Goal: Information Seeking & Learning: Learn about a topic

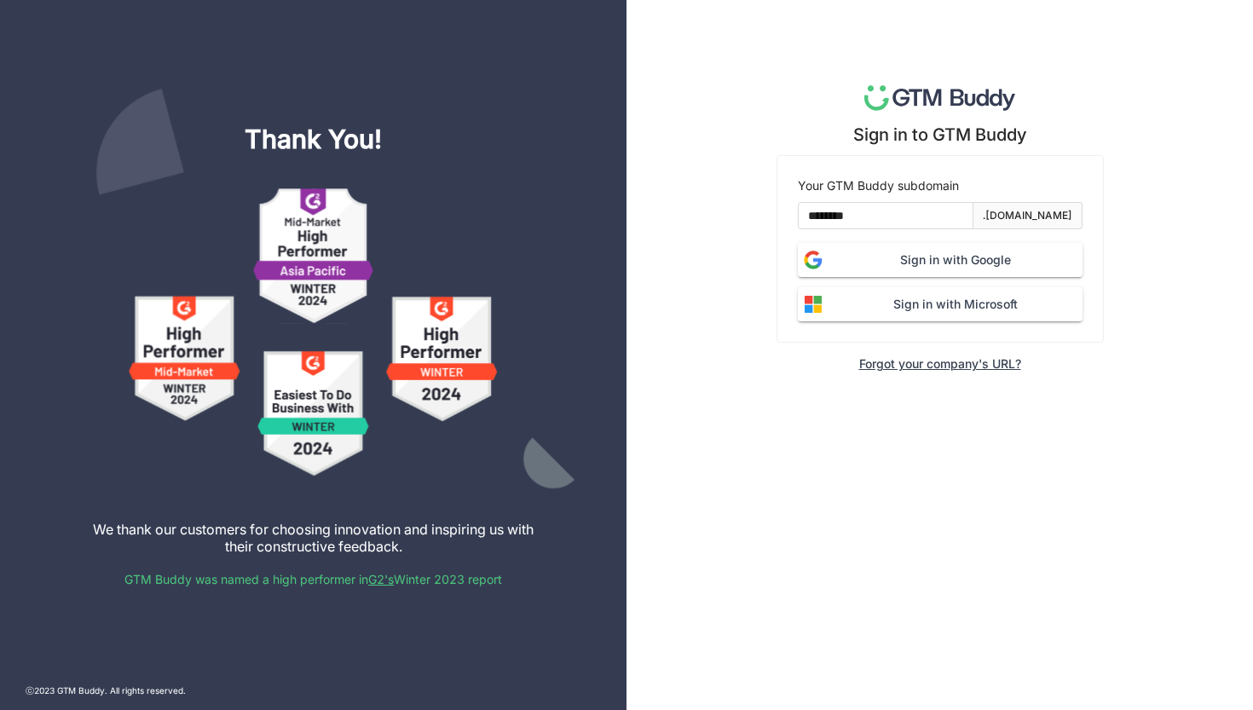
click at [949, 269] on span "Sign in with Google" at bounding box center [956, 260] width 254 height 19
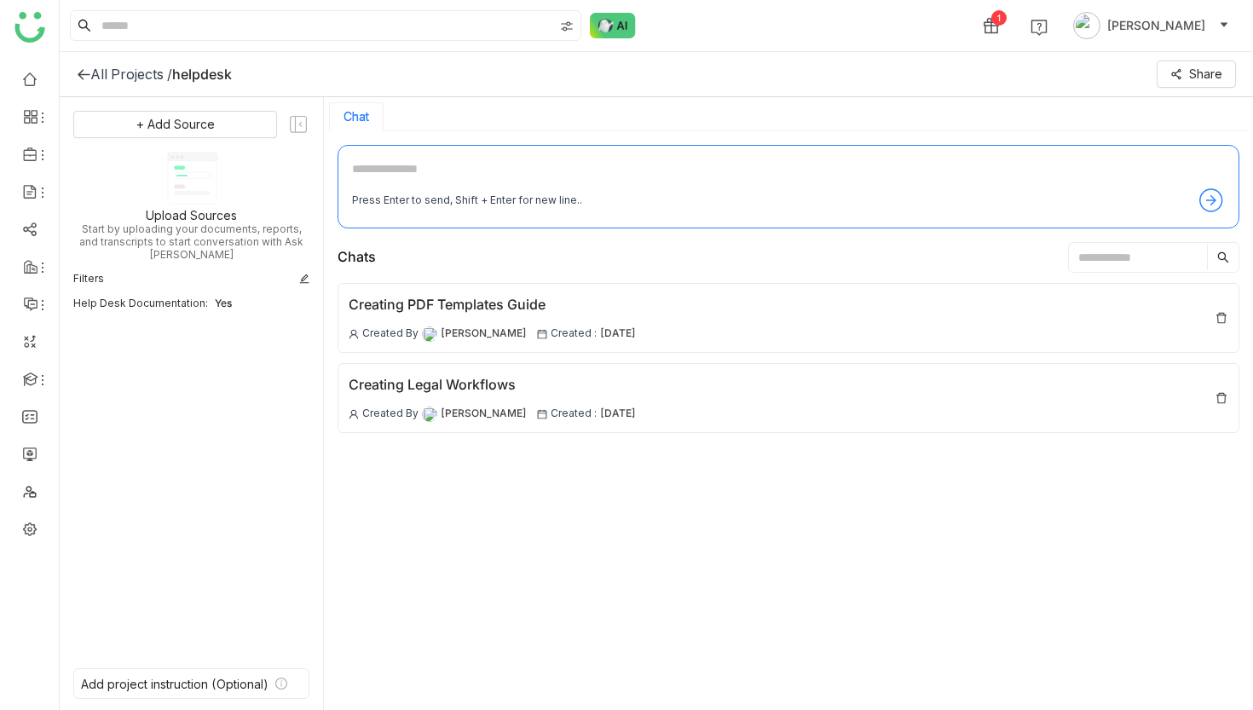
click at [494, 171] on textarea at bounding box center [788, 172] width 873 height 27
type textarea "**********"
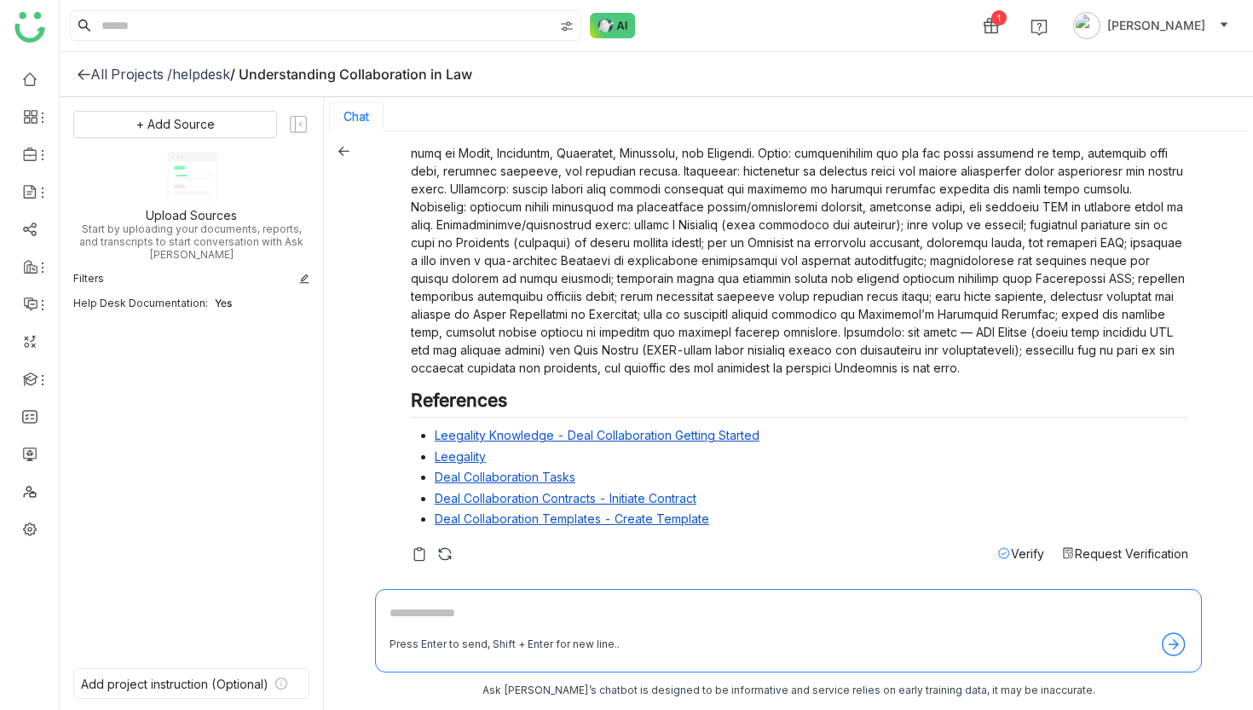
scroll to position [142, 0]
click at [483, 498] on link "Deal Collaboration Contracts - Initiate Contract" at bounding box center [566, 499] width 262 height 14
click at [579, 437] on link "Leegality Knowledge - Deal Collaboration Getting Started" at bounding box center [597, 436] width 325 height 14
click at [341, 149] on icon at bounding box center [343, 151] width 11 height 9
